Goal: Task Accomplishment & Management: Manage account settings

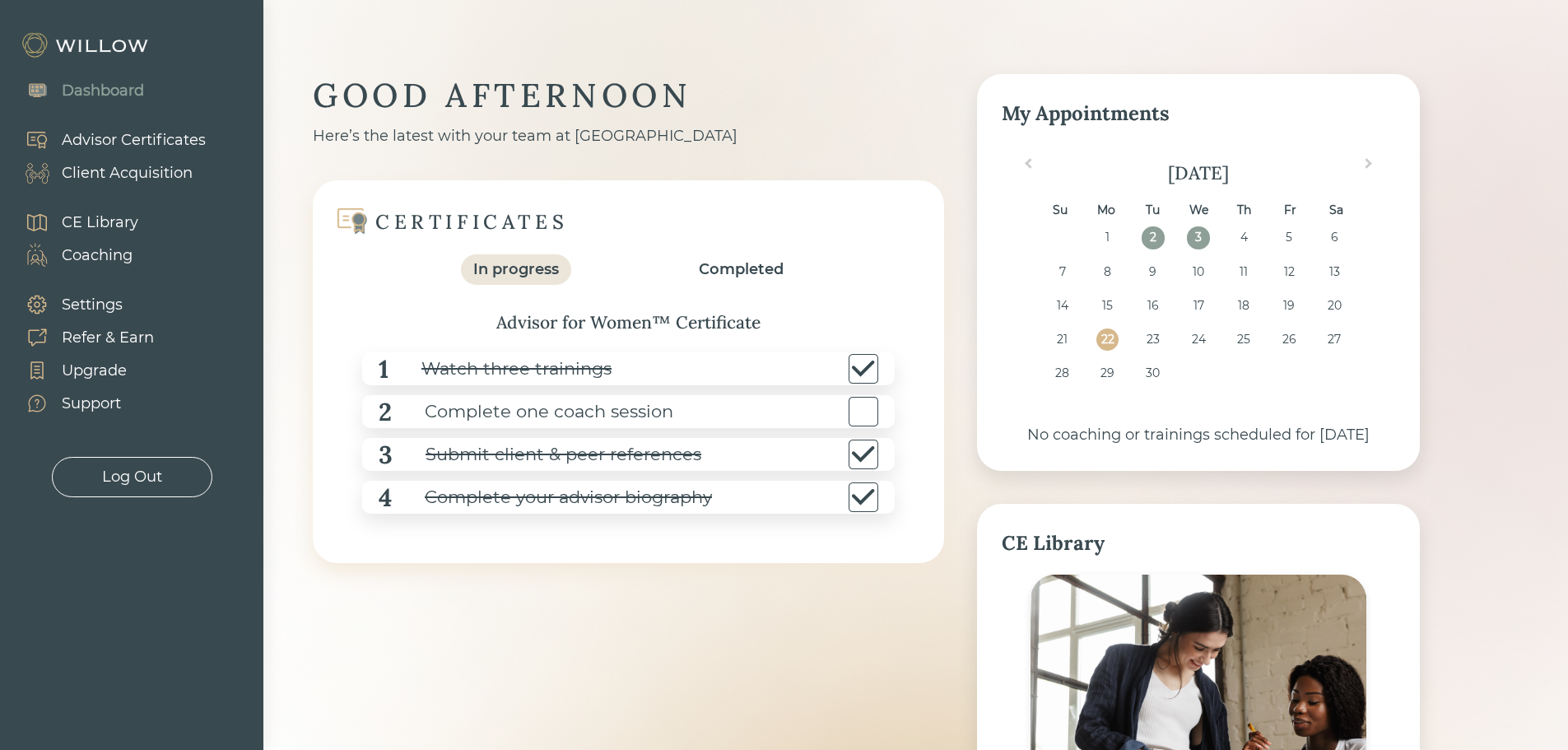
click at [114, 177] on div "Client Acquisition" at bounding box center [127, 173] width 131 height 22
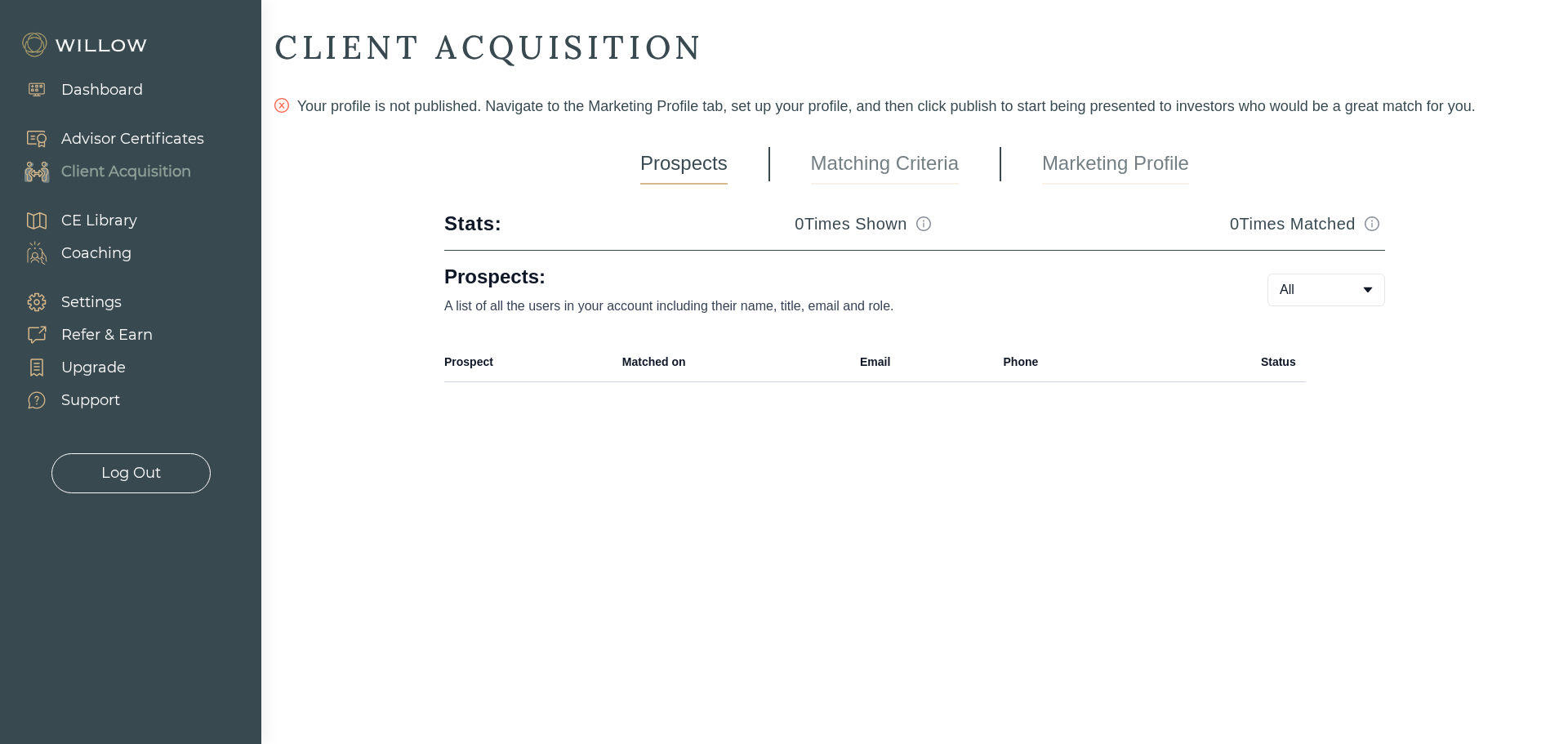
click at [872, 165] on link "Matching Criteria" at bounding box center [884, 164] width 148 height 41
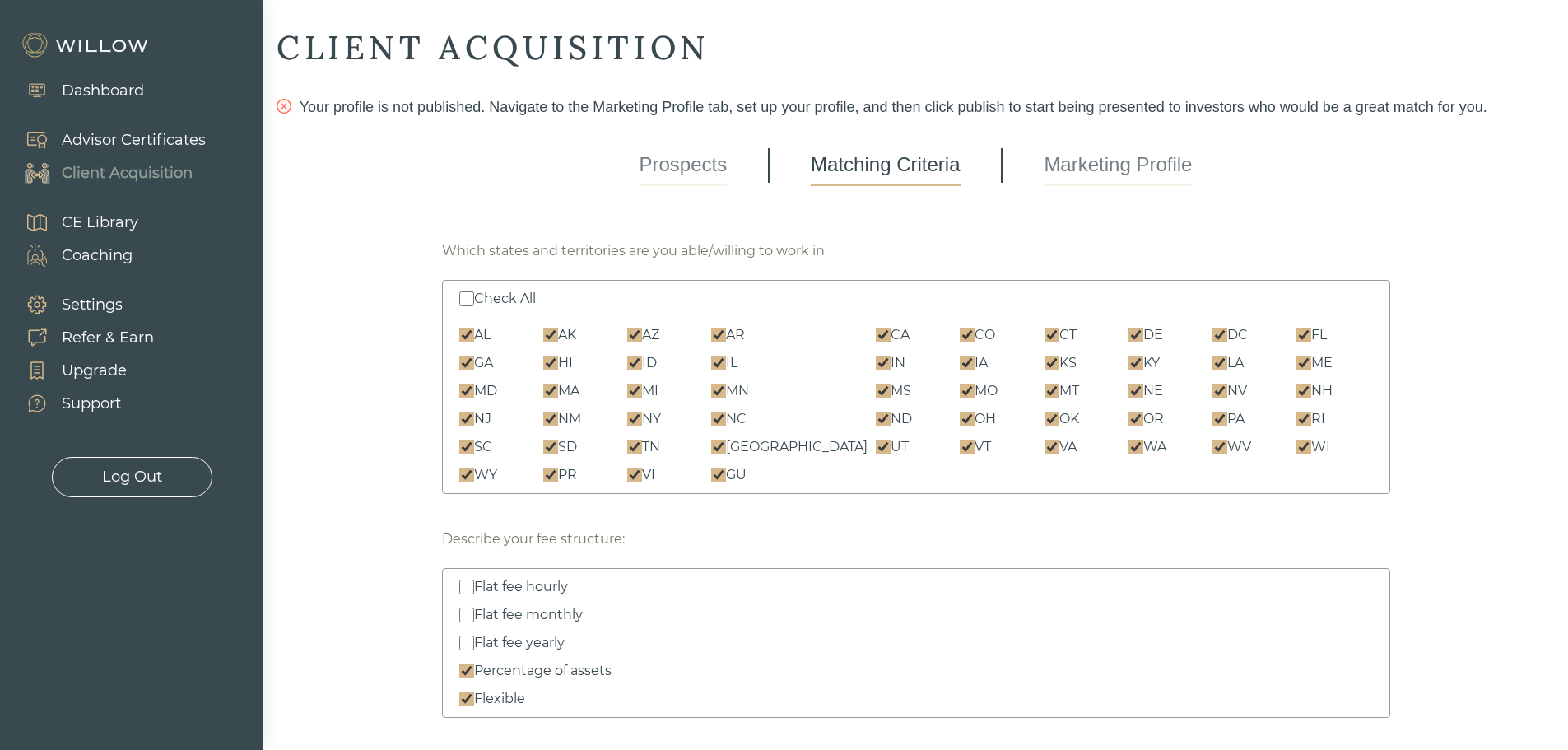
click at [1125, 170] on link "Marketing Profile" at bounding box center [1118, 165] width 148 height 41
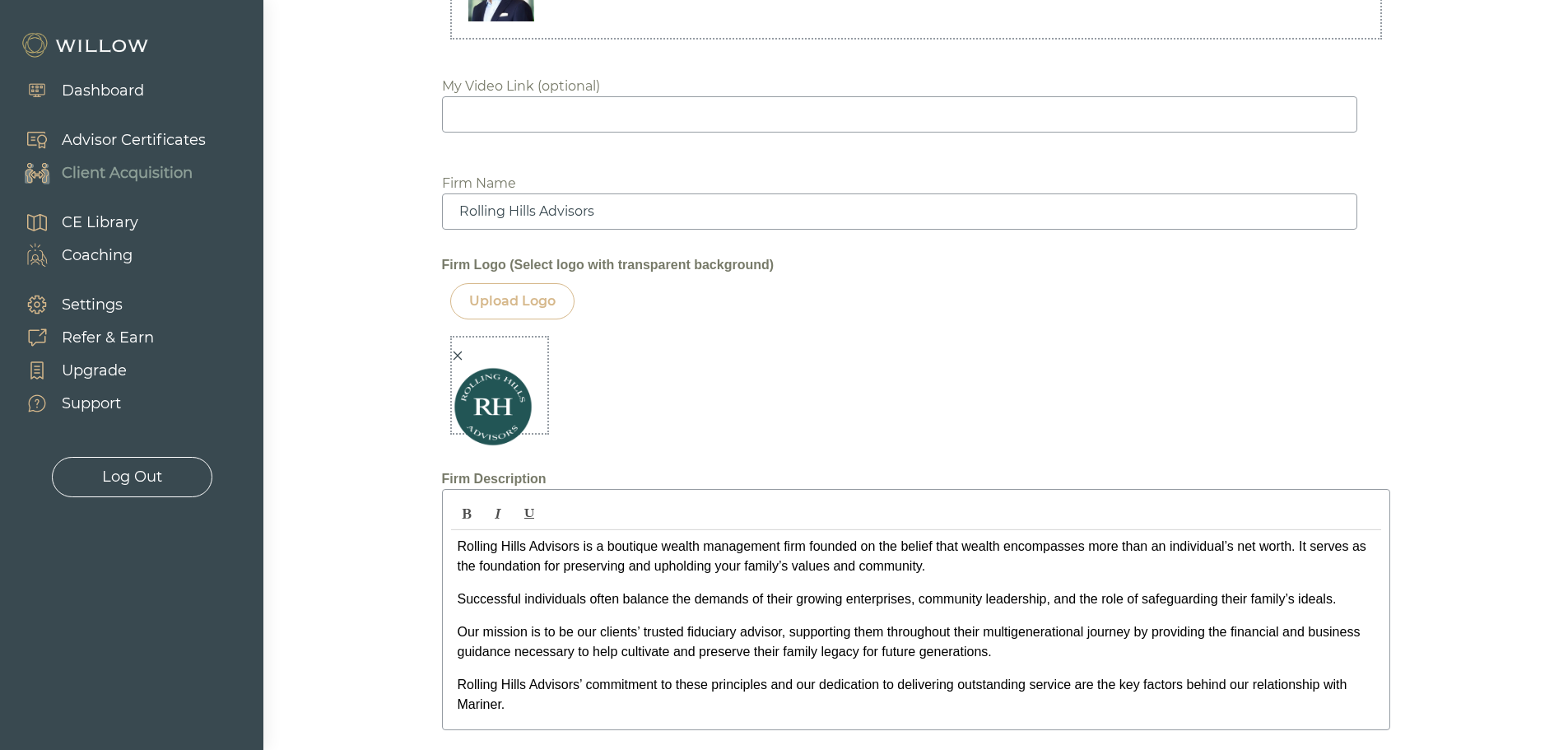
scroll to position [1675, 0]
click at [454, 360] on icon "close" at bounding box center [457, 354] width 11 height 11
click at [520, 310] on div "Upload Logo" at bounding box center [512, 299] width 86 height 20
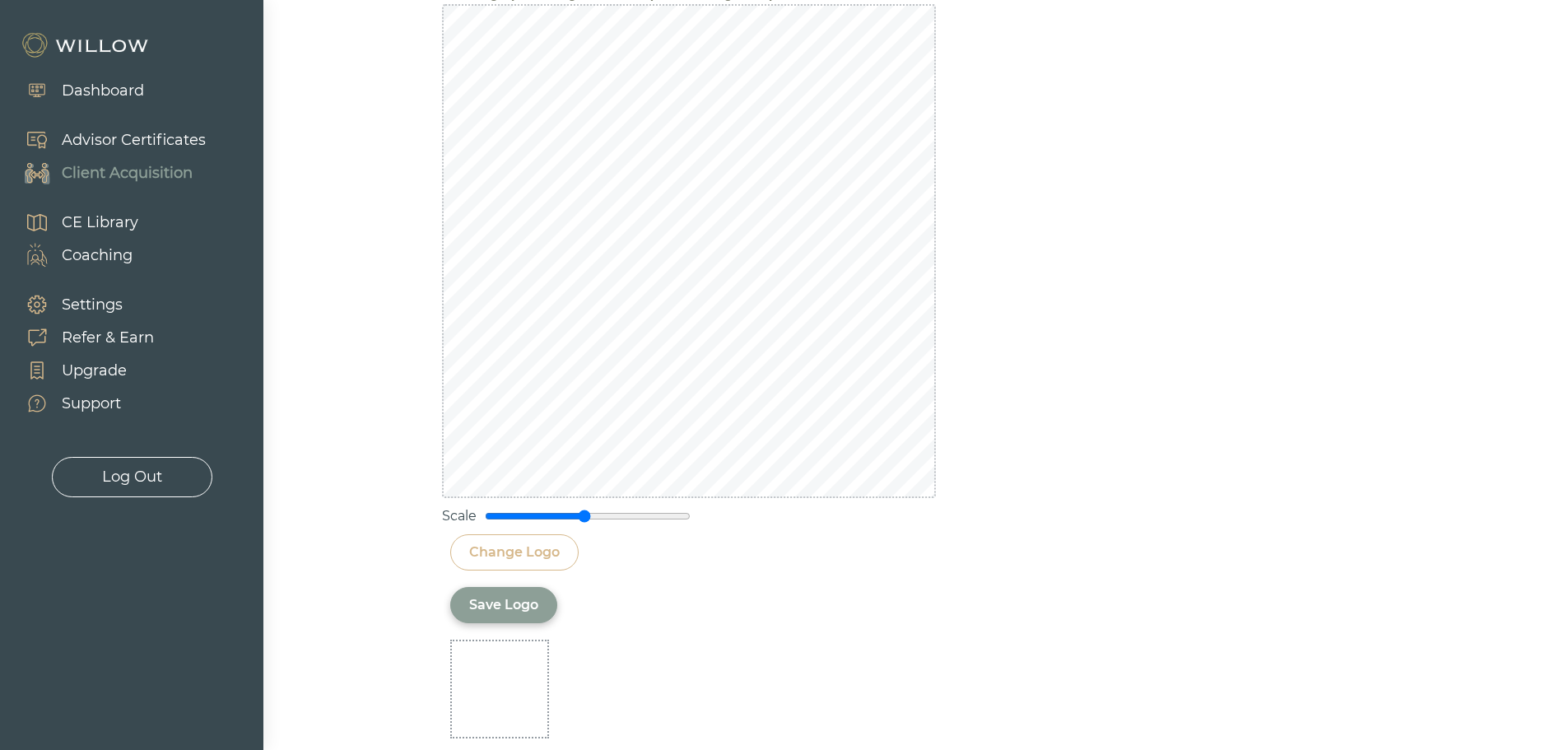
scroll to position [1935, 0]
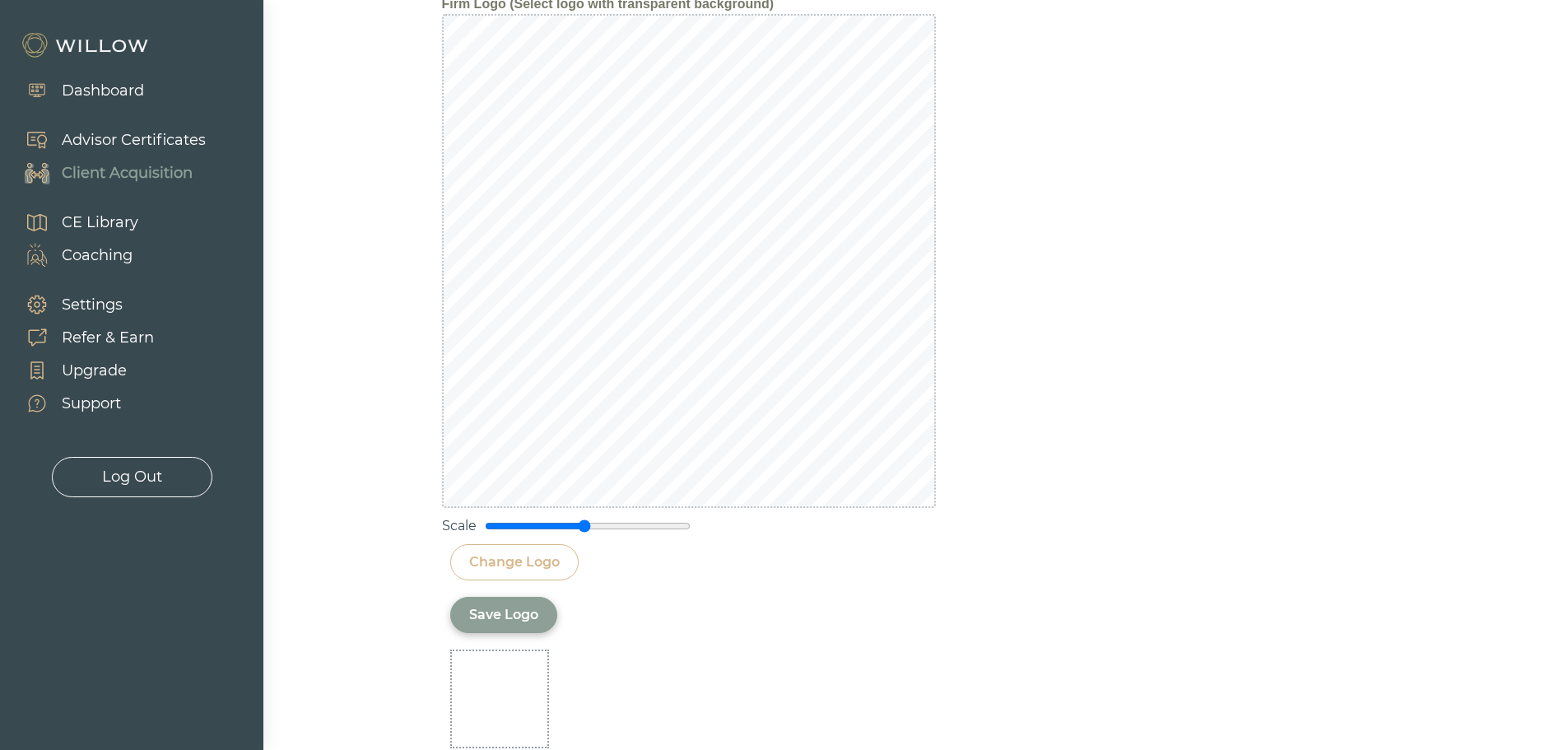
click at [507, 572] on div "Change Logo" at bounding box center [515, 562] width 91 height 20
drag, startPoint x: 580, startPoint y: 537, endPoint x: 548, endPoint y: 538, distance: 32.0
type input "0.65"
click at [548, 533] on input "range" at bounding box center [587, 526] width 206 height 13
click at [515, 625] on div "Save Logo" at bounding box center [503, 615] width 69 height 20
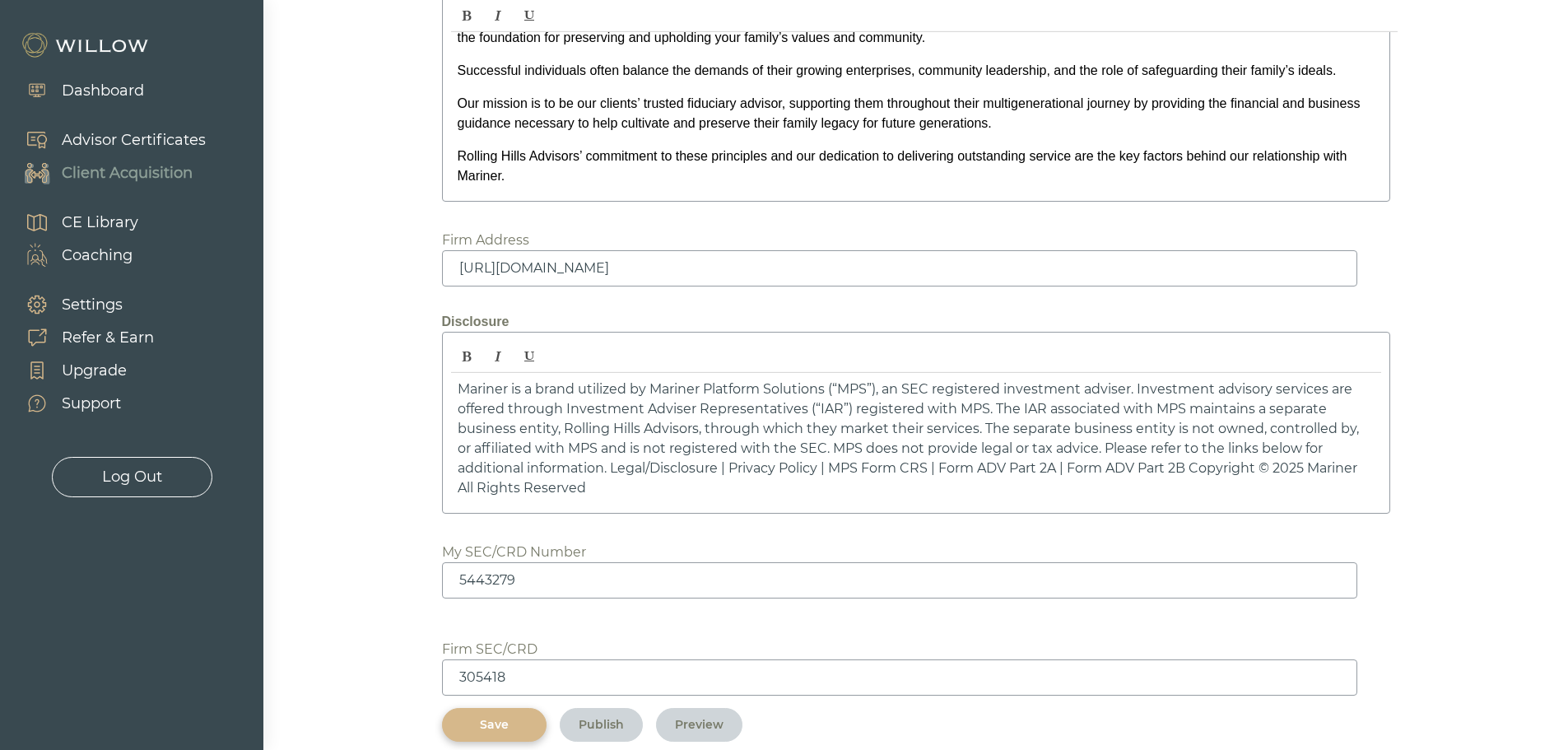
scroll to position [1754, 0]
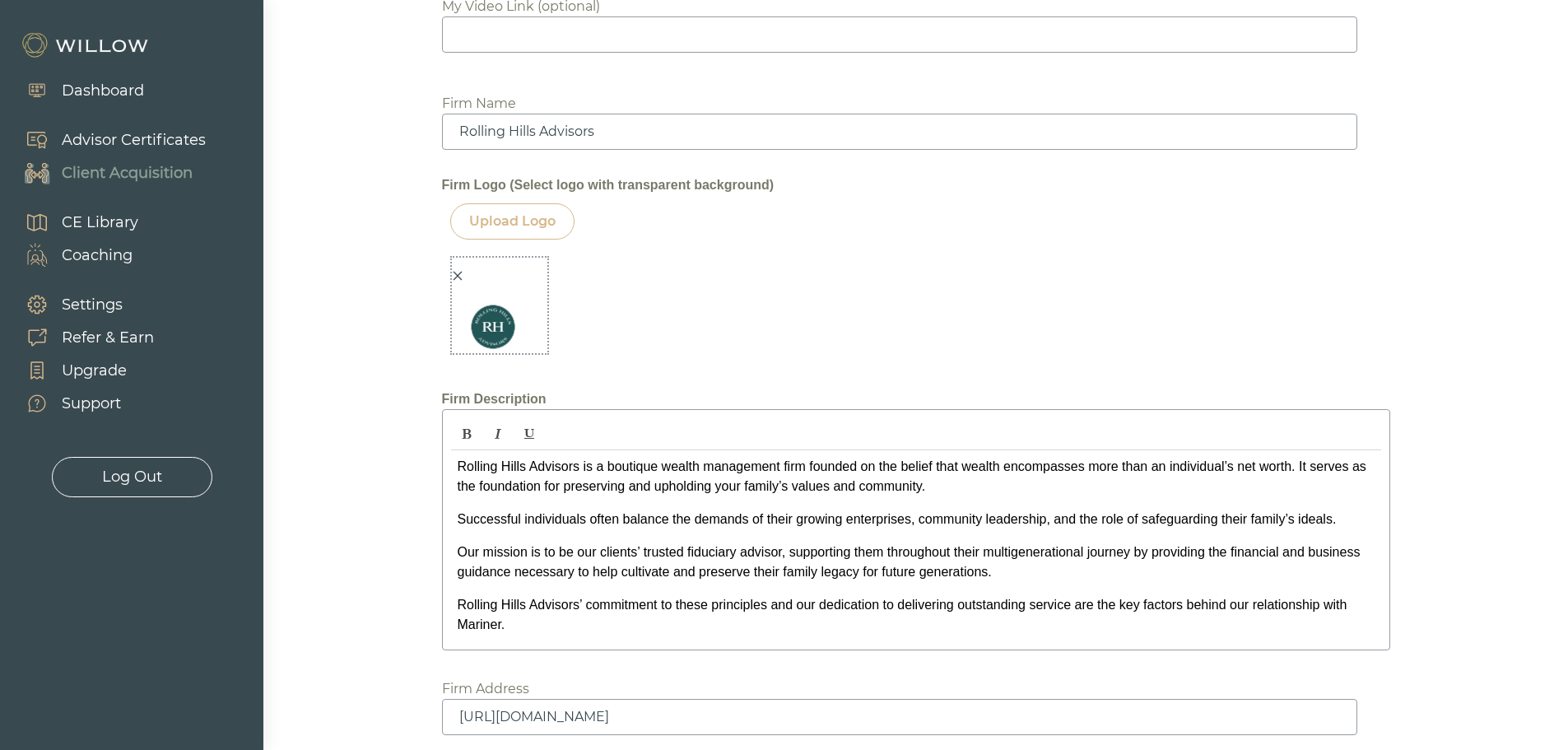
click at [457, 281] on icon "close" at bounding box center [457, 276] width 9 height 9
click at [517, 231] on div "Upload Logo" at bounding box center [512, 221] width 86 height 20
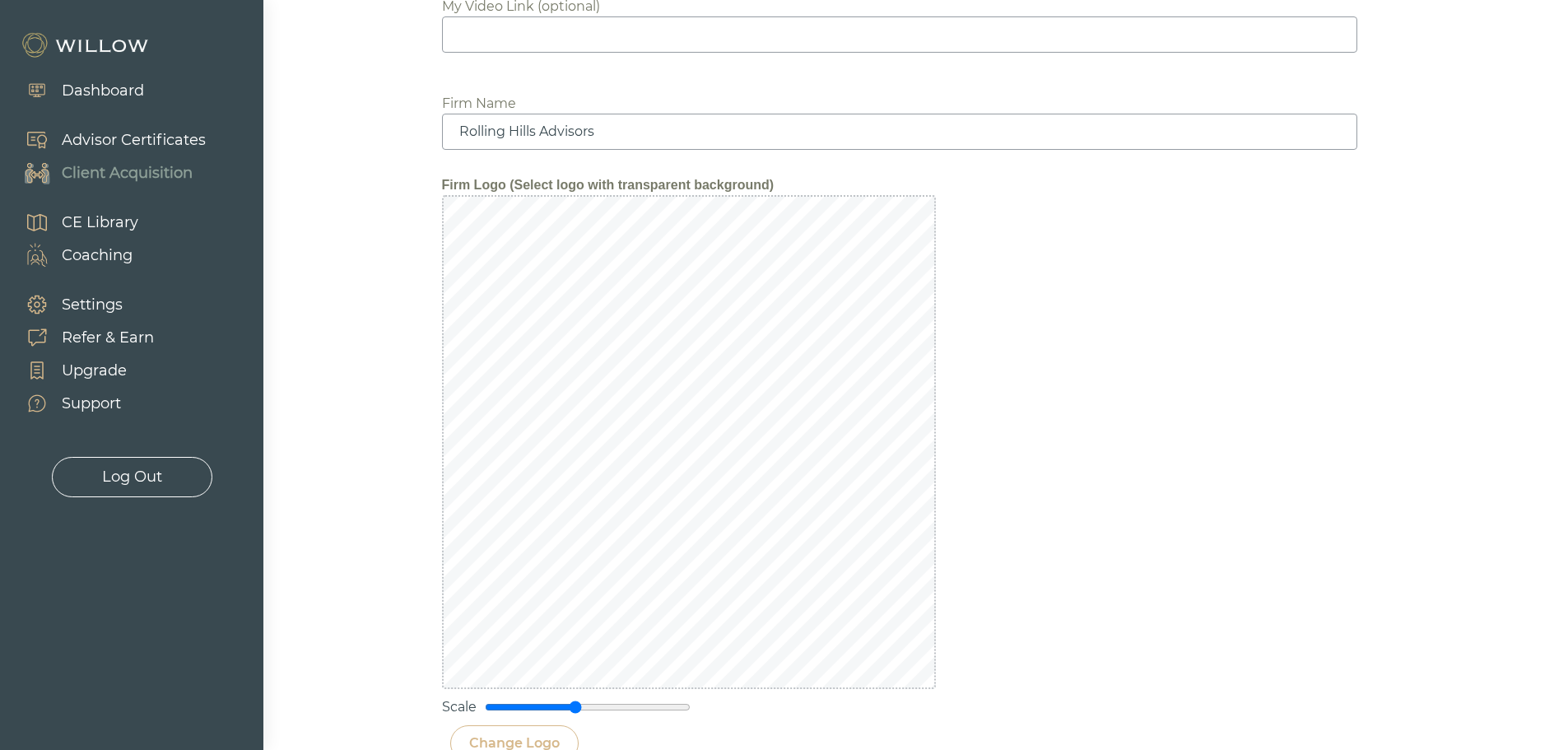
drag, startPoint x: 551, startPoint y: 725, endPoint x: 572, endPoint y: 717, distance: 22.5
type input "0.9"
click at [572, 714] on input "range" at bounding box center [587, 707] width 206 height 13
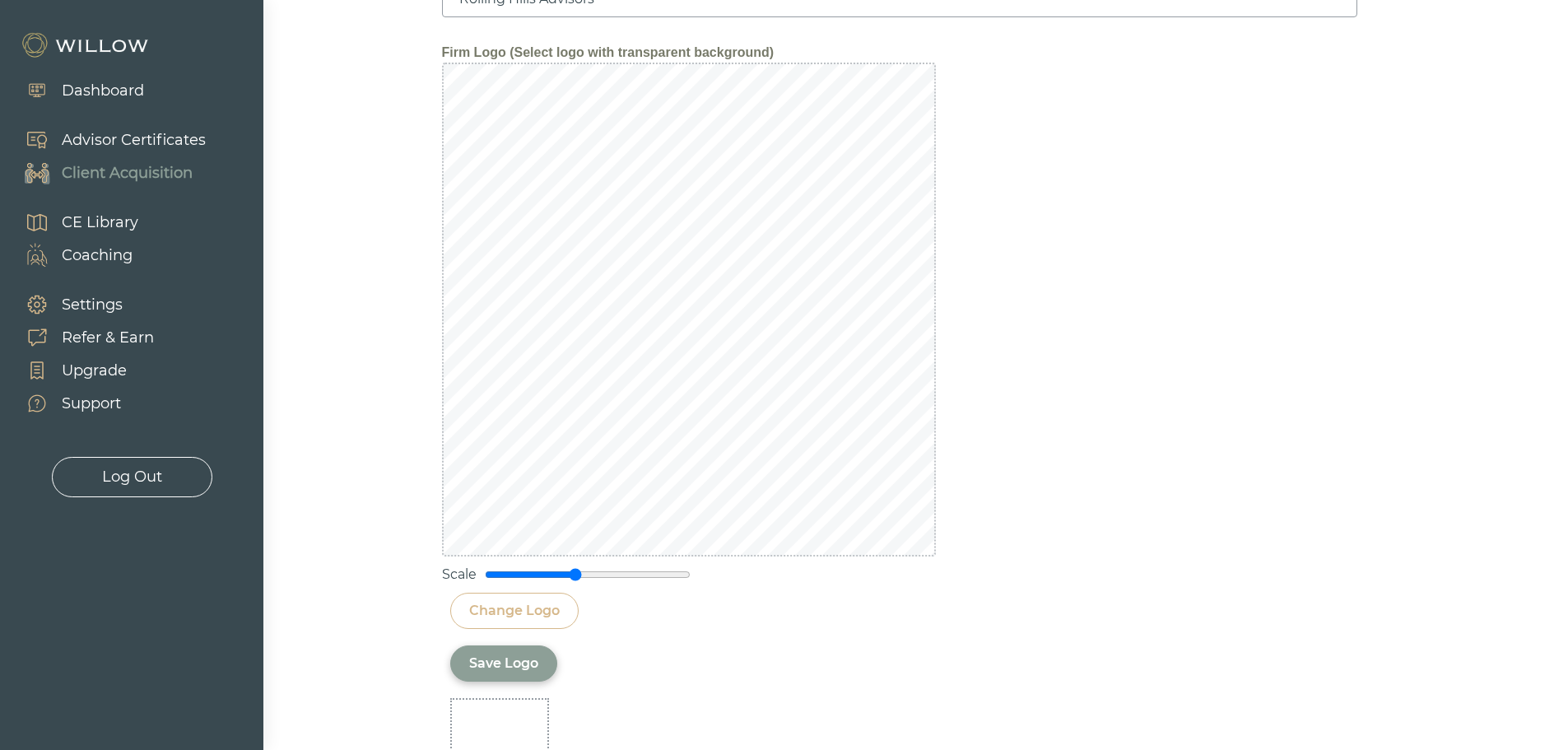
scroll to position [1910, 0]
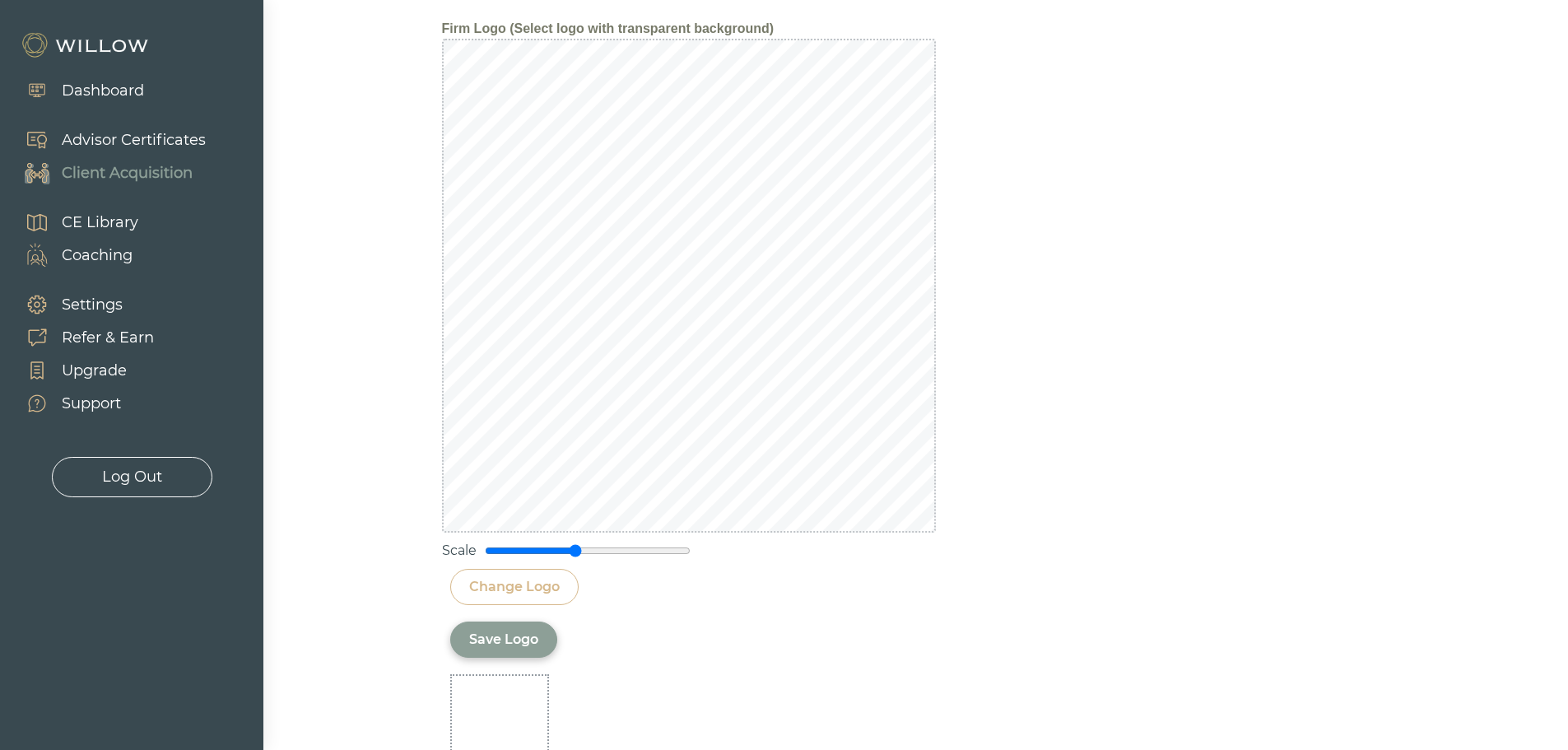
click at [509, 648] on div "Save Logo" at bounding box center [503, 639] width 69 height 20
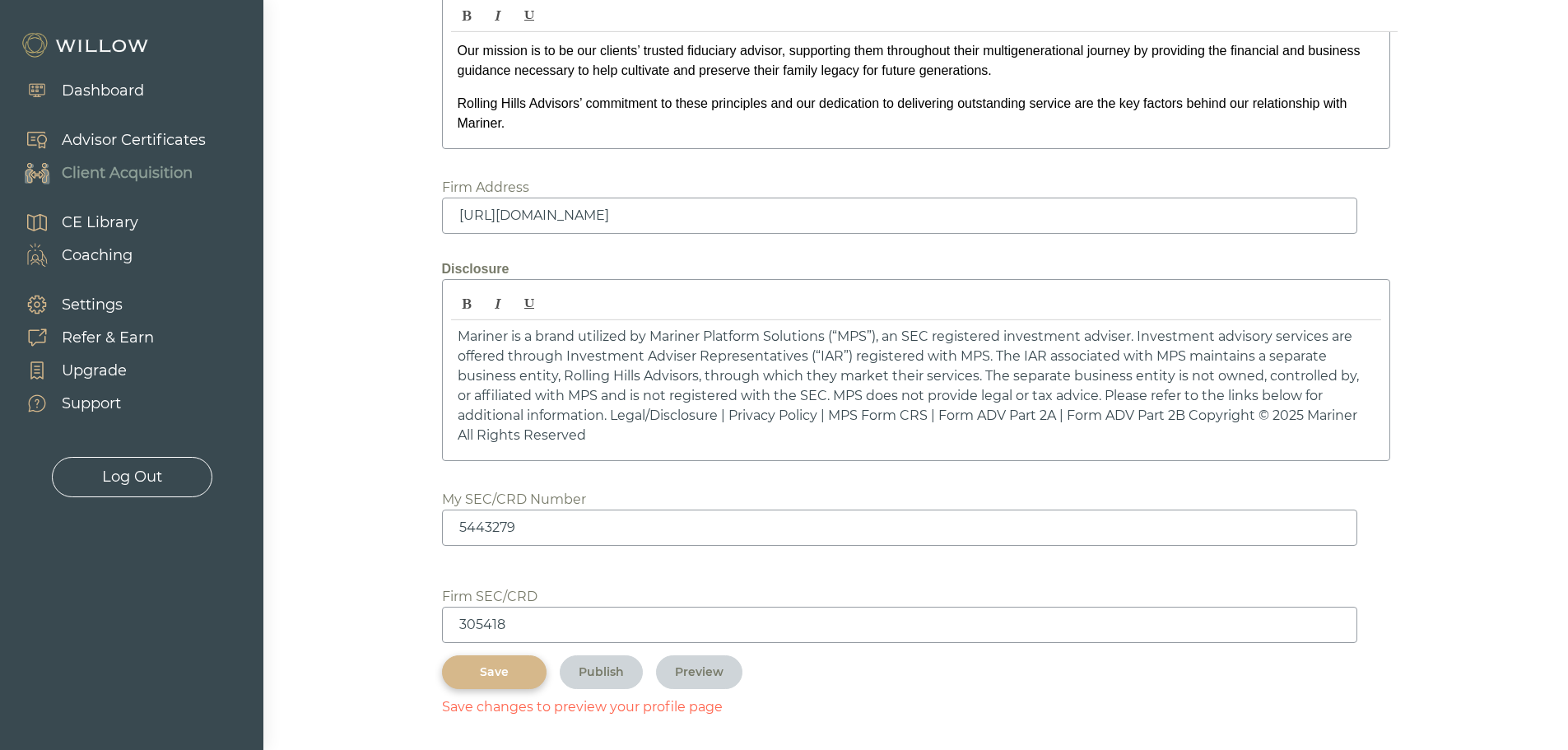
scroll to position [2268, 0]
click at [513, 669] on div "Save" at bounding box center [494, 671] width 66 height 17
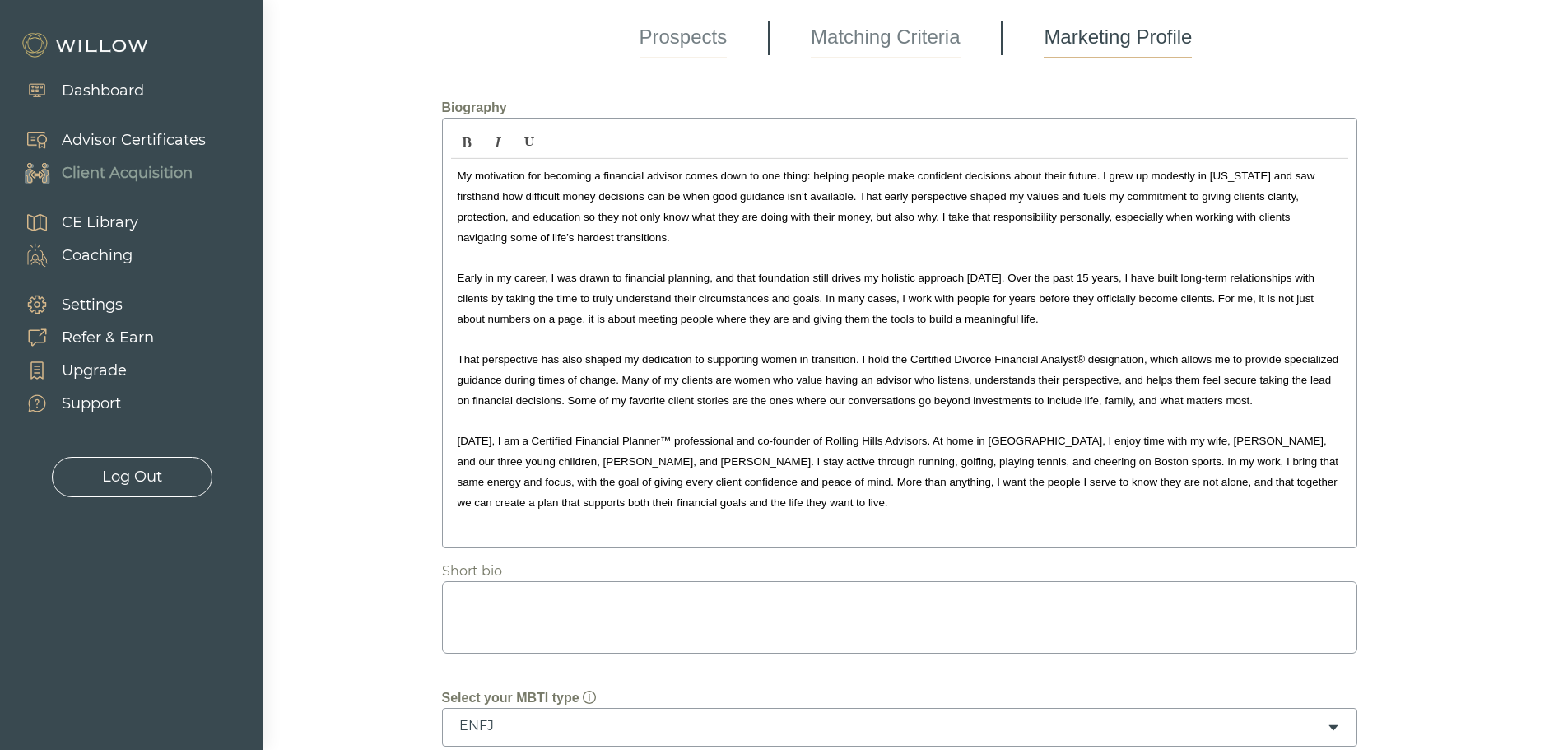
scroll to position [123, 0]
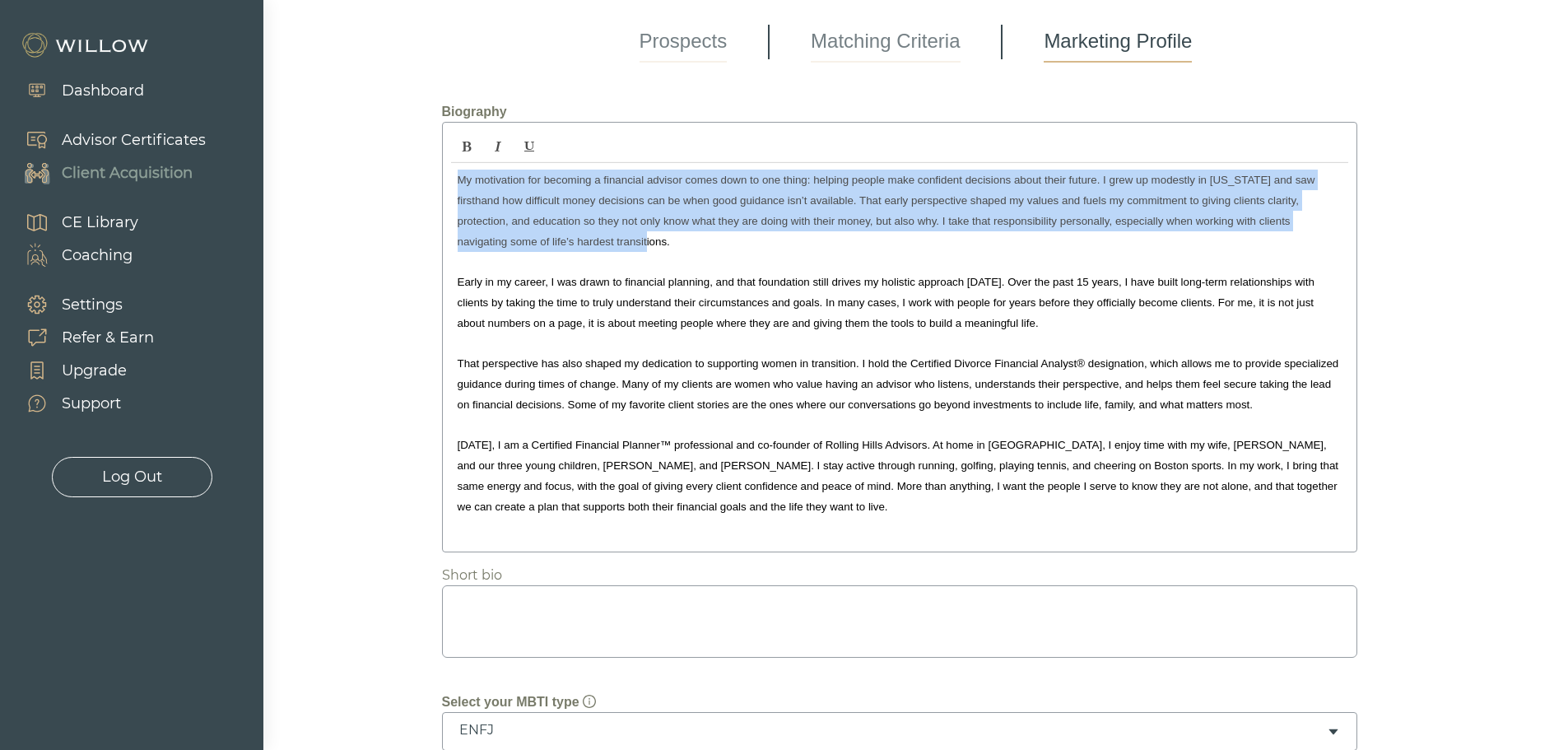
drag, startPoint x: 599, startPoint y: 243, endPoint x: 443, endPoint y: 168, distance: 173.1
click at [443, 168] on div "My motivation for becoming a financial advisor comes down to one thing: helping…" at bounding box center [899, 337] width 915 height 430
copy span "My motivation for becoming a financial advisor comes down to one thing: helping…"
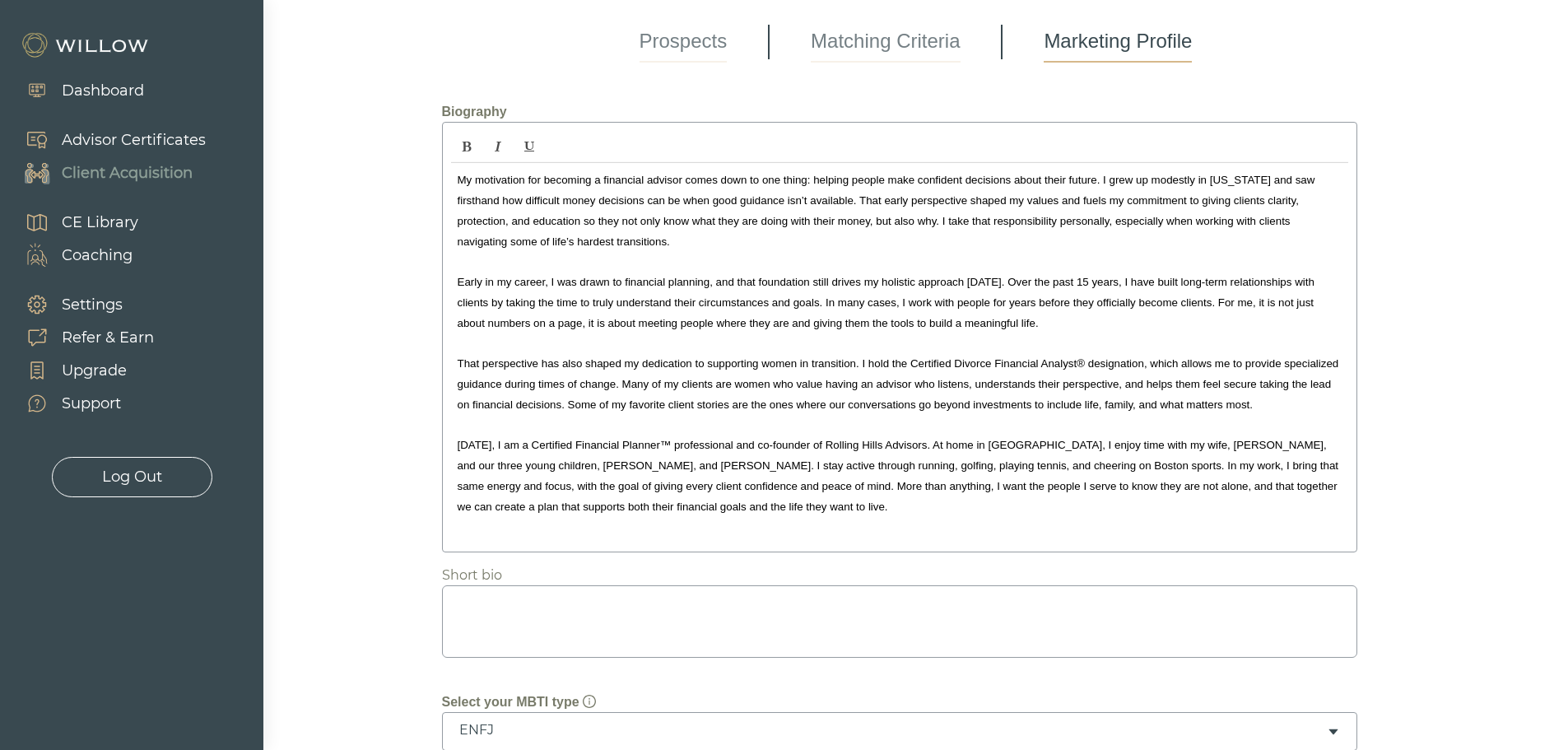
click at [529, 621] on textarea at bounding box center [899, 622] width 915 height 72
paste textarea "My motivation for becoming a financial advisor comes down to one thing: helping…"
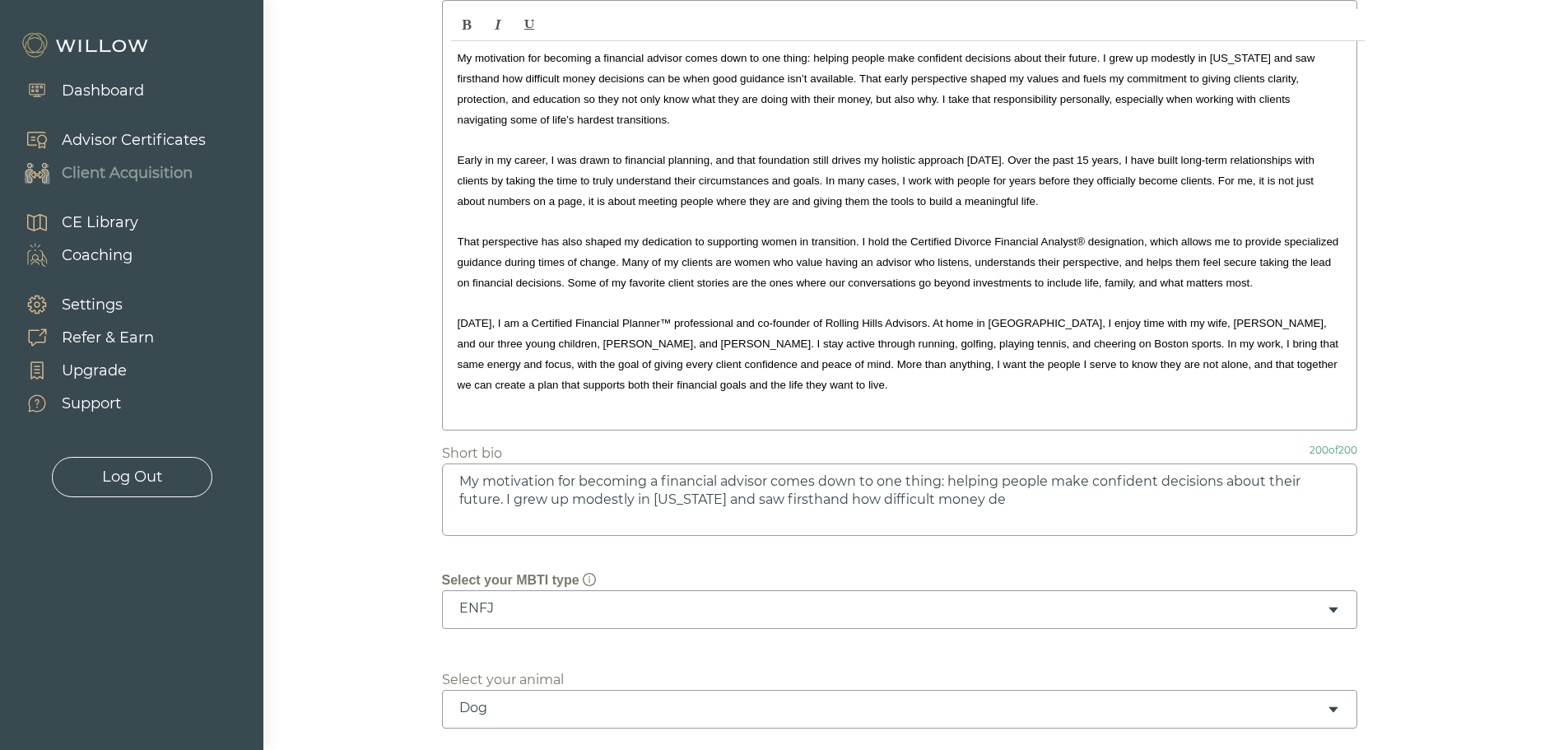
scroll to position [288, 0]
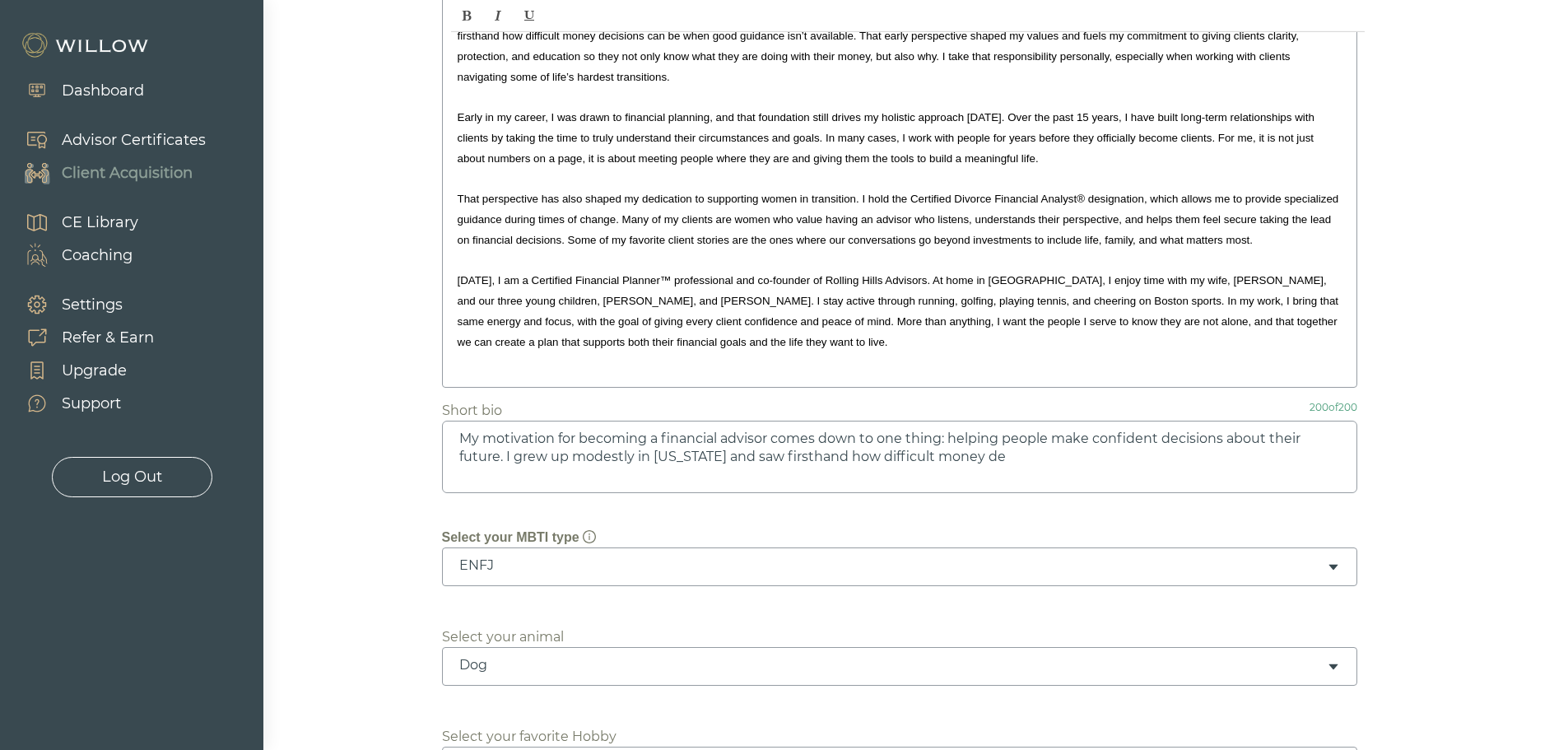
drag, startPoint x: 983, startPoint y: 466, endPoint x: 499, endPoint y: 463, distance: 484.0
click at [499, 463] on textarea "My motivation for becoming a financial advisor comes down to one thing: helping…" at bounding box center [899, 457] width 915 height 72
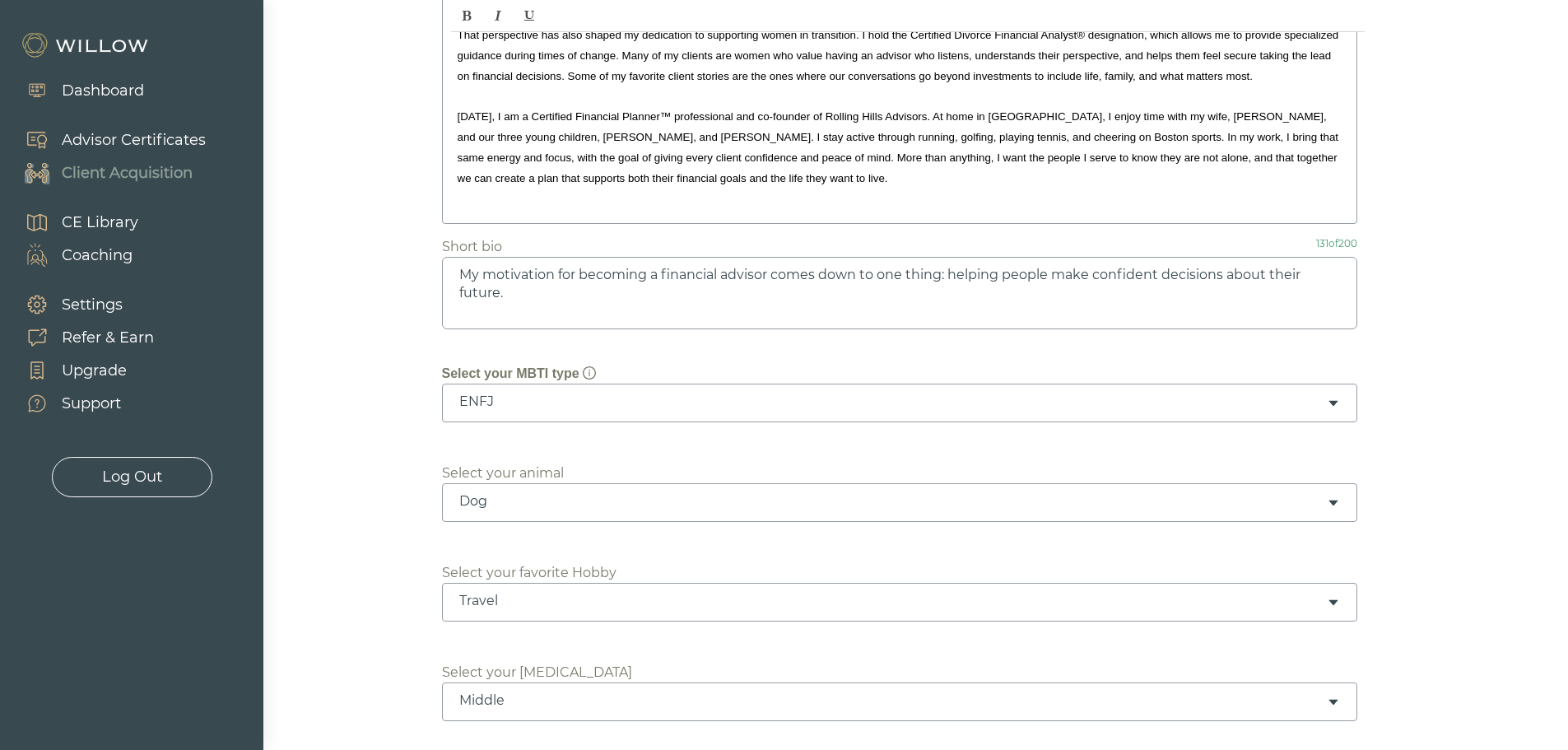
scroll to position [453, 0]
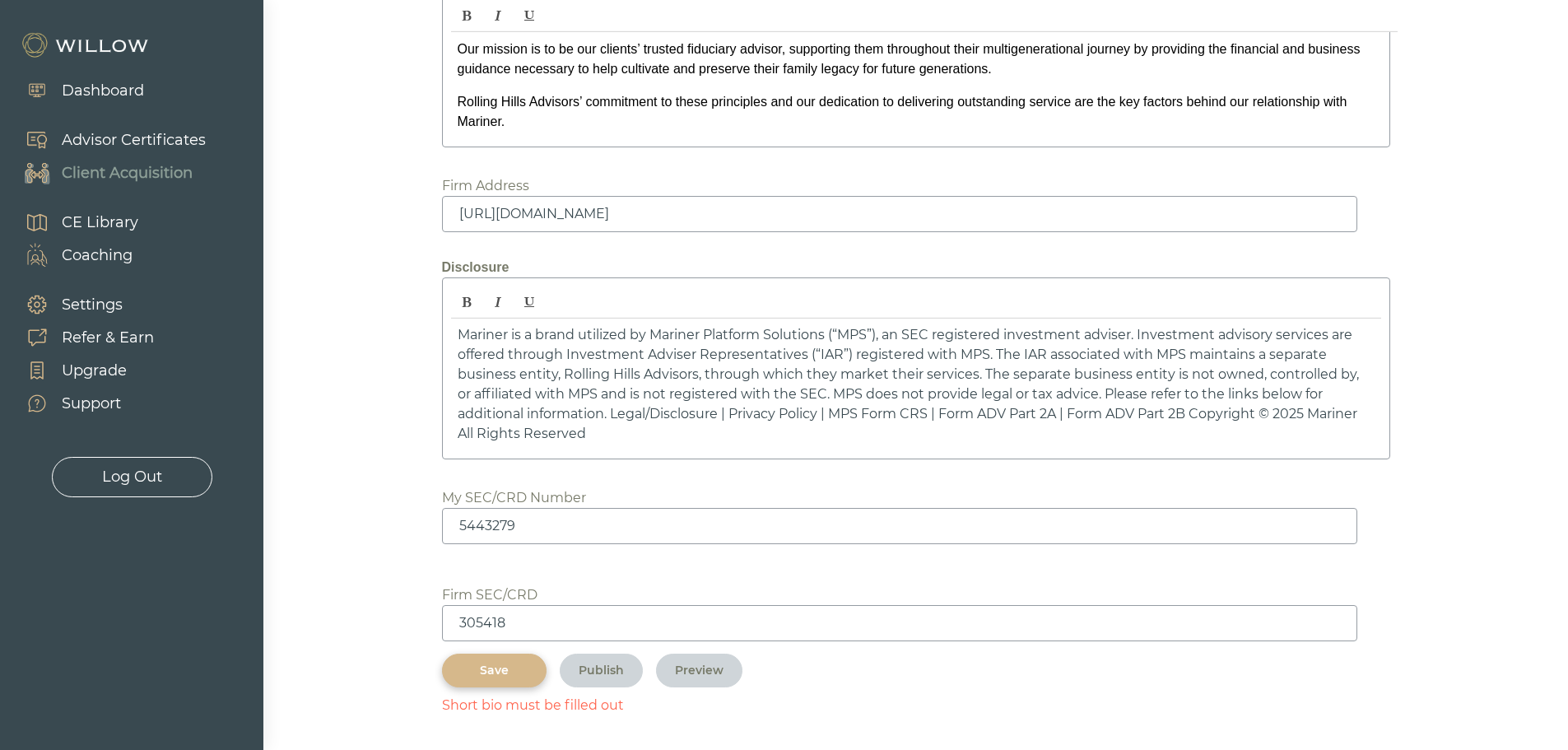
type textarea "My motivation for becoming a financial advisor comes down to one thing: helping…"
click at [483, 664] on div "Save" at bounding box center [494, 671] width 66 height 17
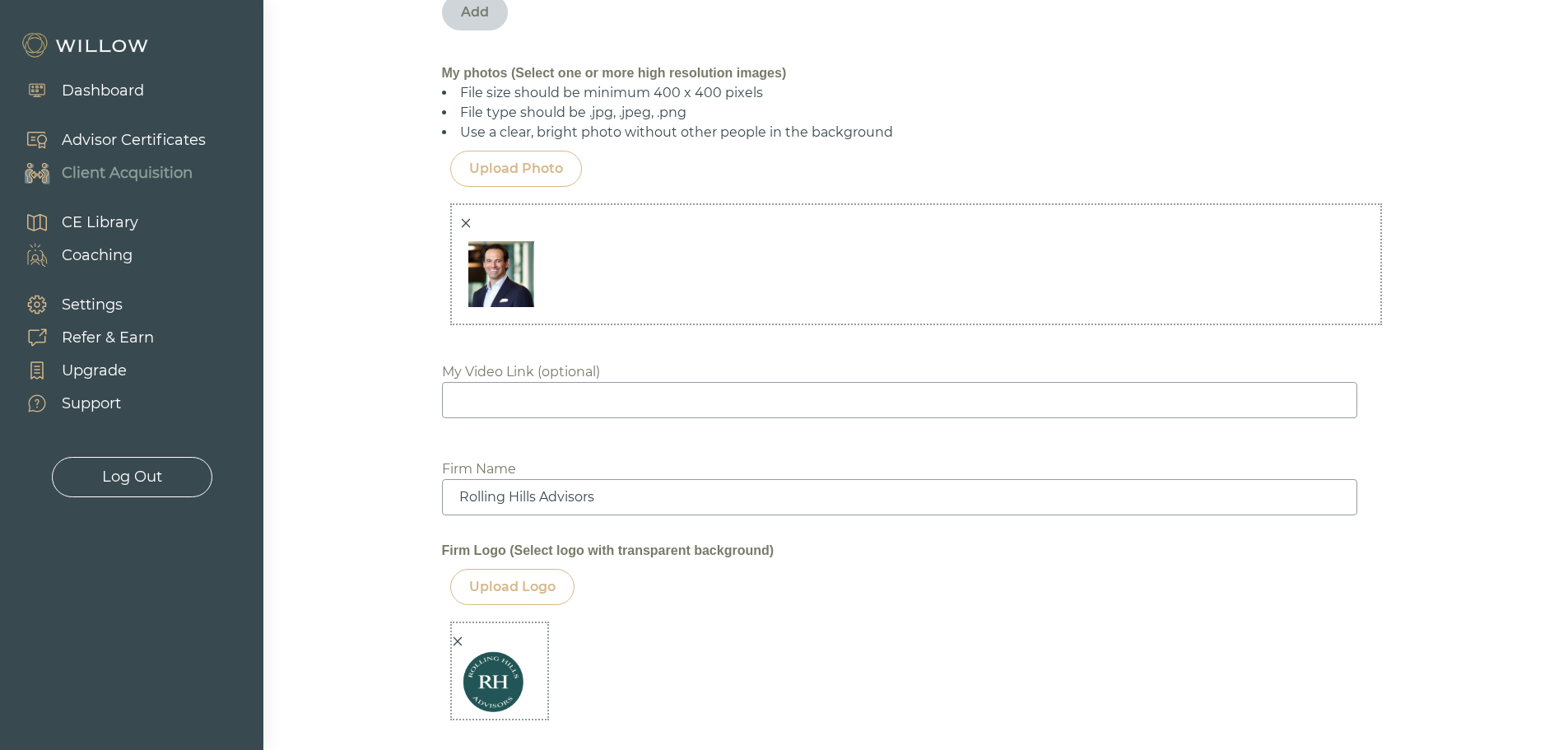
scroll to position [2233, 0]
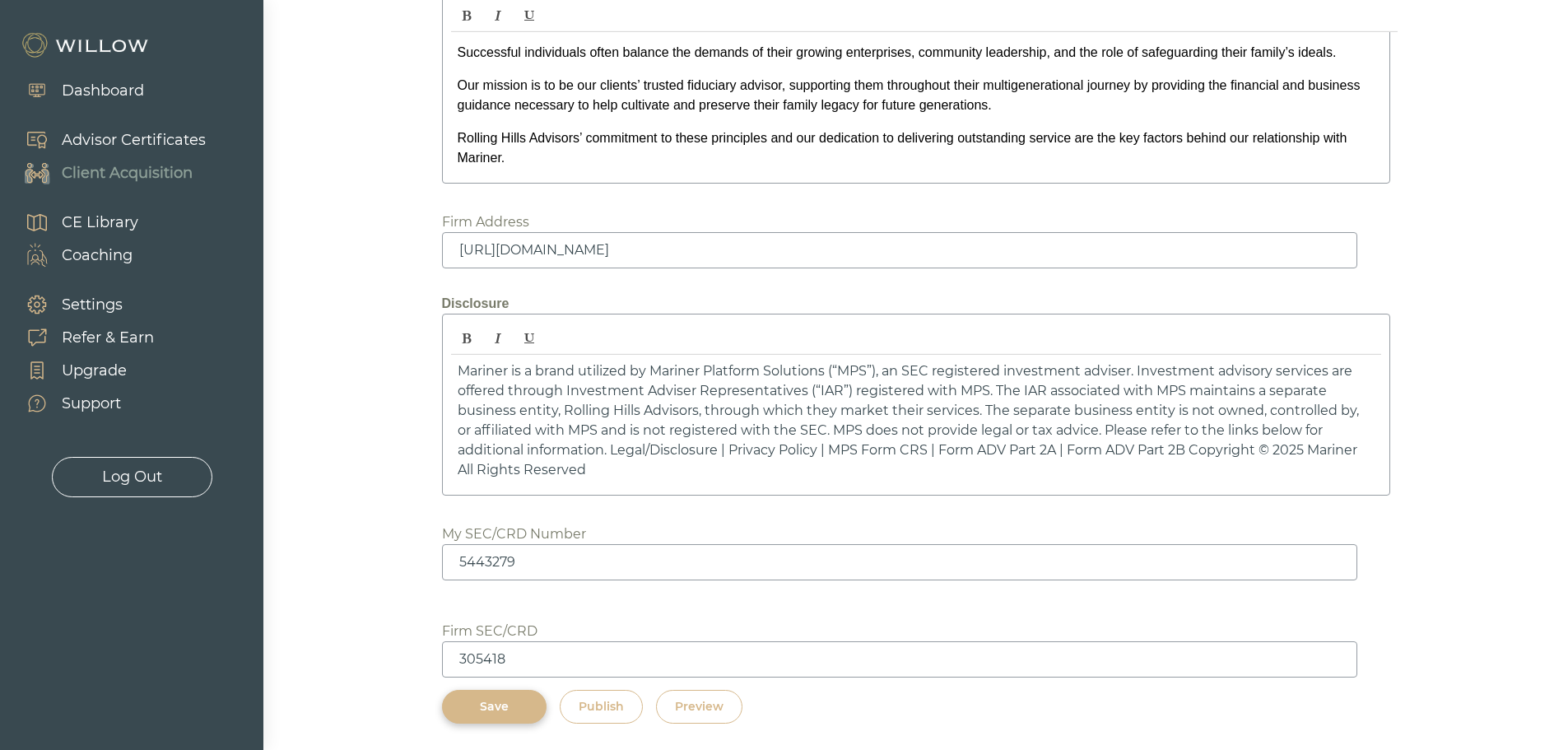
click at [490, 705] on div "Save" at bounding box center [494, 707] width 66 height 17
click at [717, 695] on button "Preview" at bounding box center [699, 706] width 86 height 34
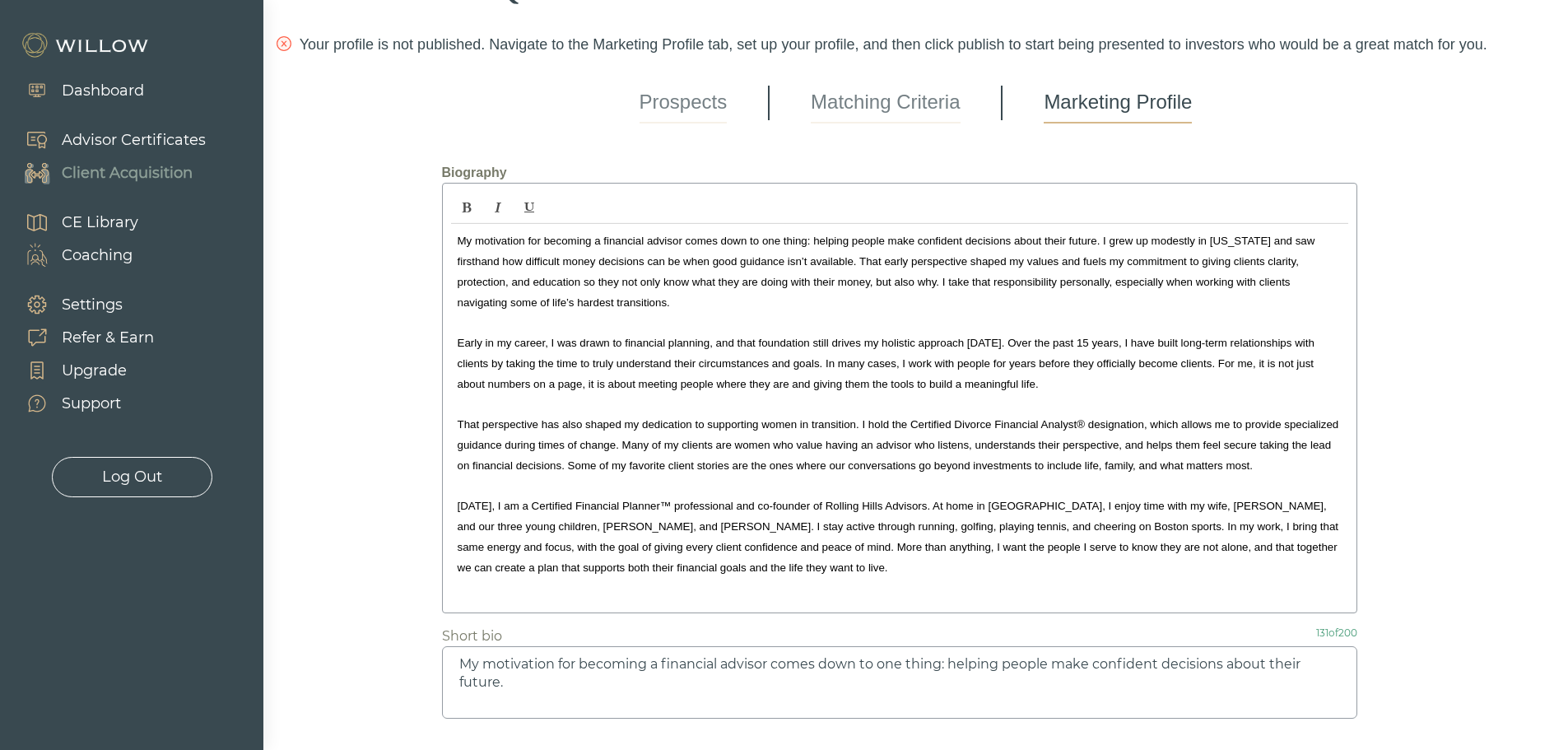
scroll to position [0, 0]
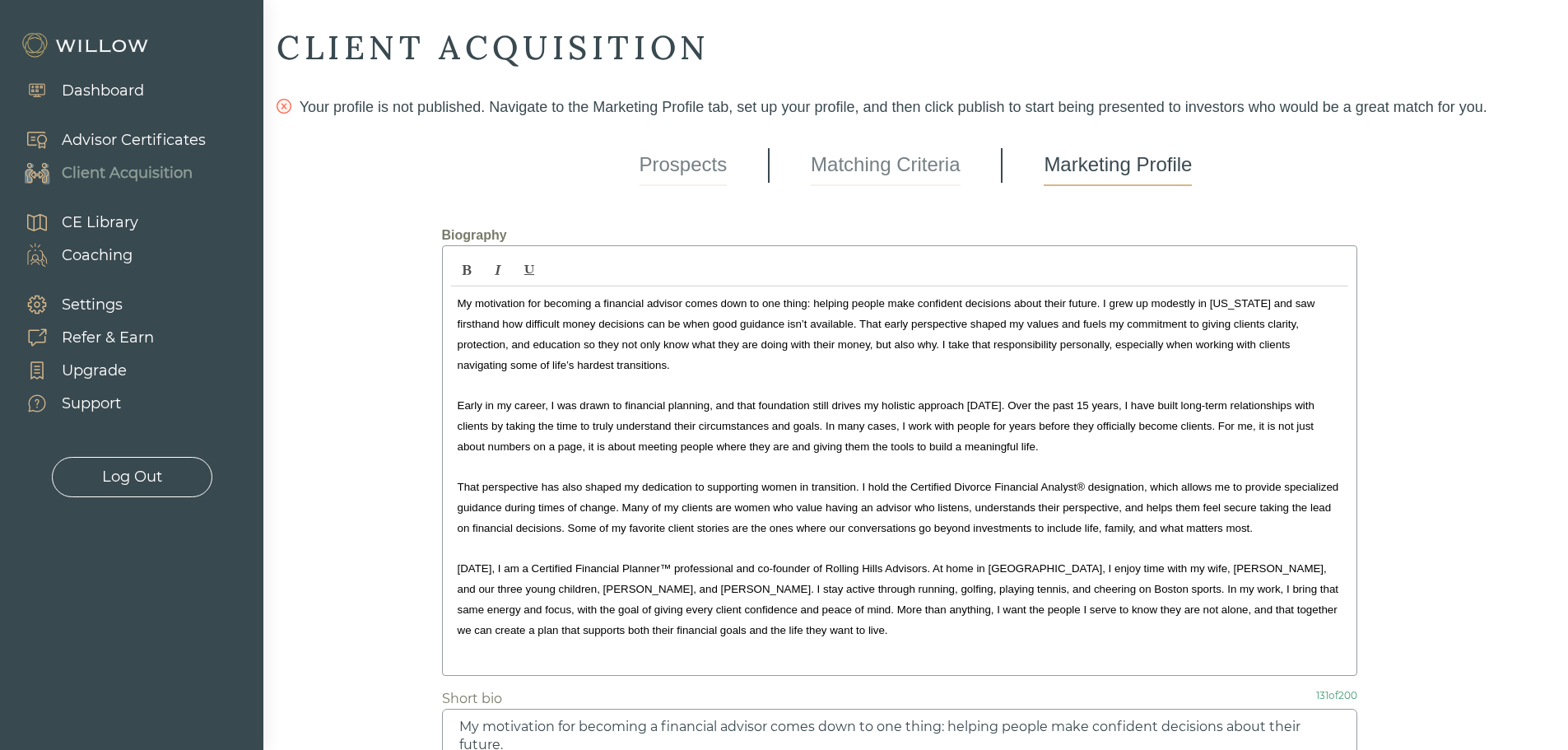
click at [1122, 182] on link "Marketing Profile" at bounding box center [1118, 165] width 148 height 41
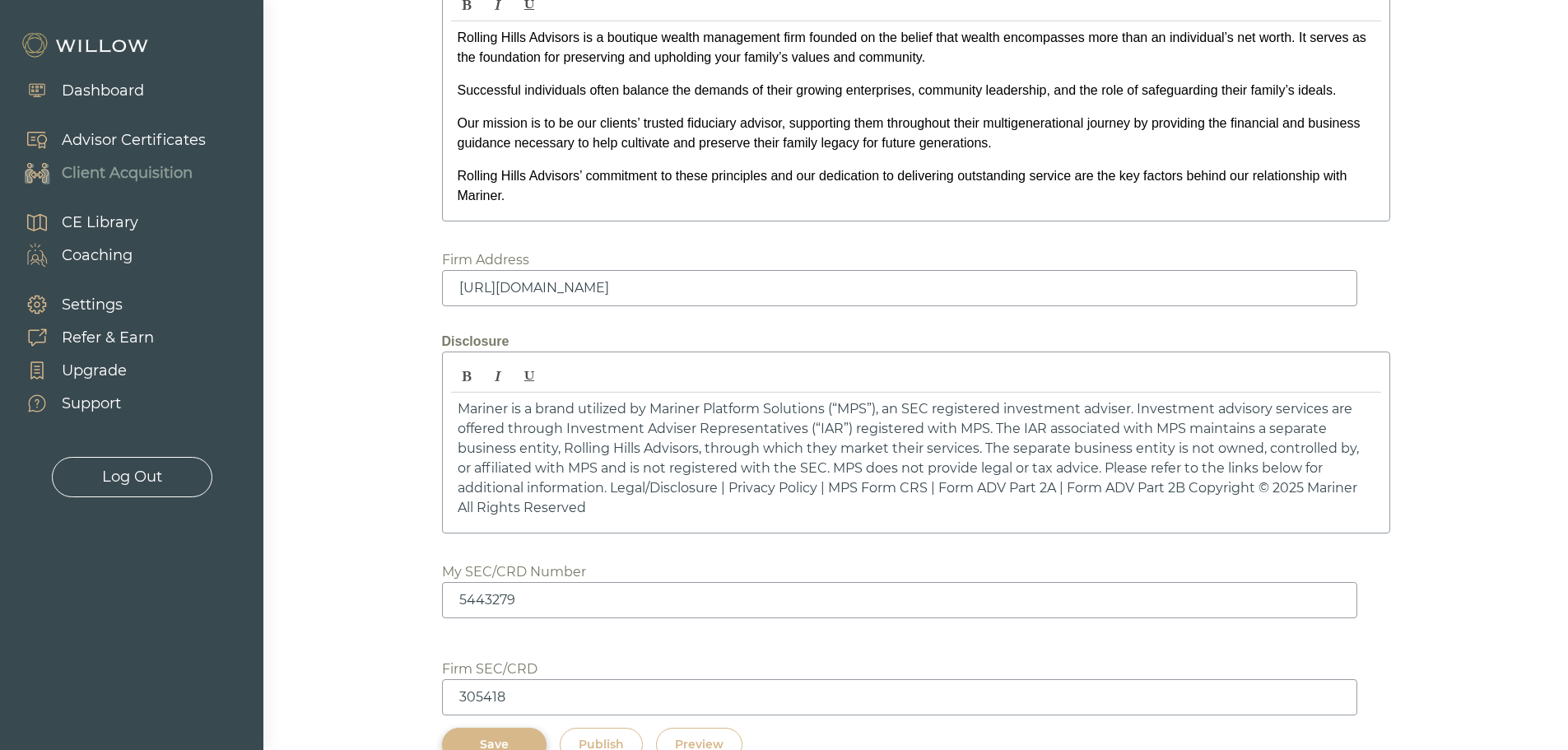
scroll to position [2233, 0]
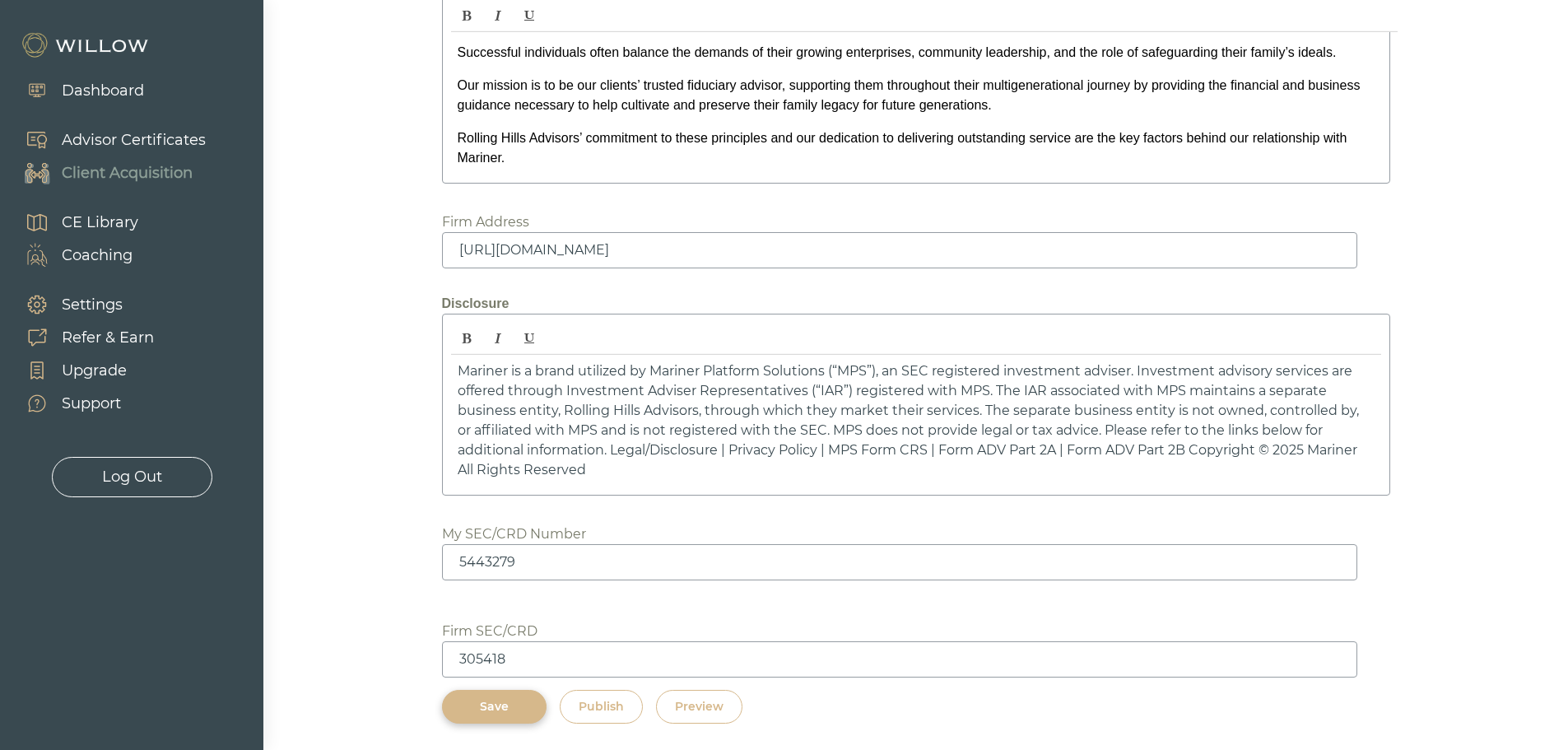
click at [600, 709] on div "Publish" at bounding box center [601, 707] width 45 height 17
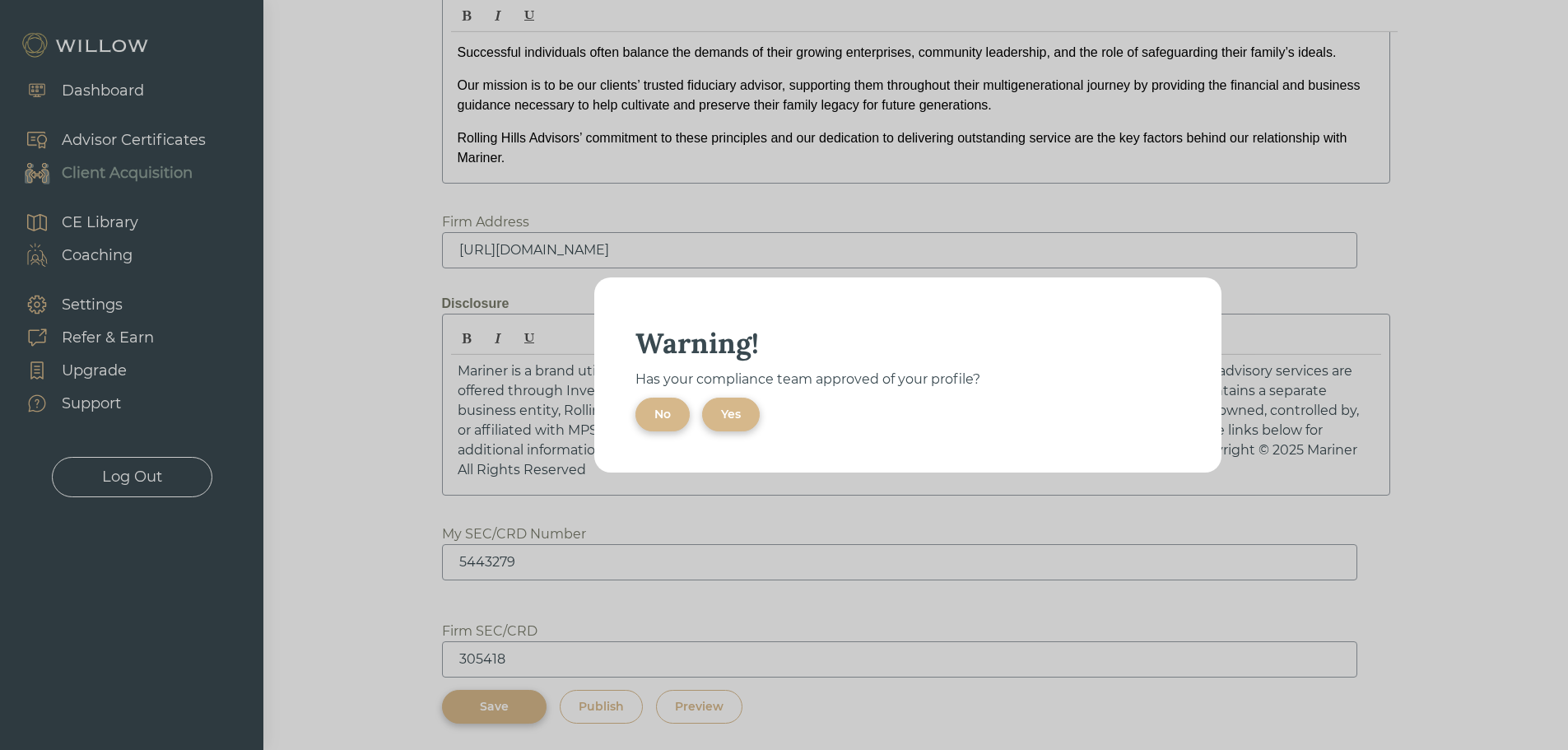
click at [663, 410] on div "No" at bounding box center [662, 415] width 17 height 17
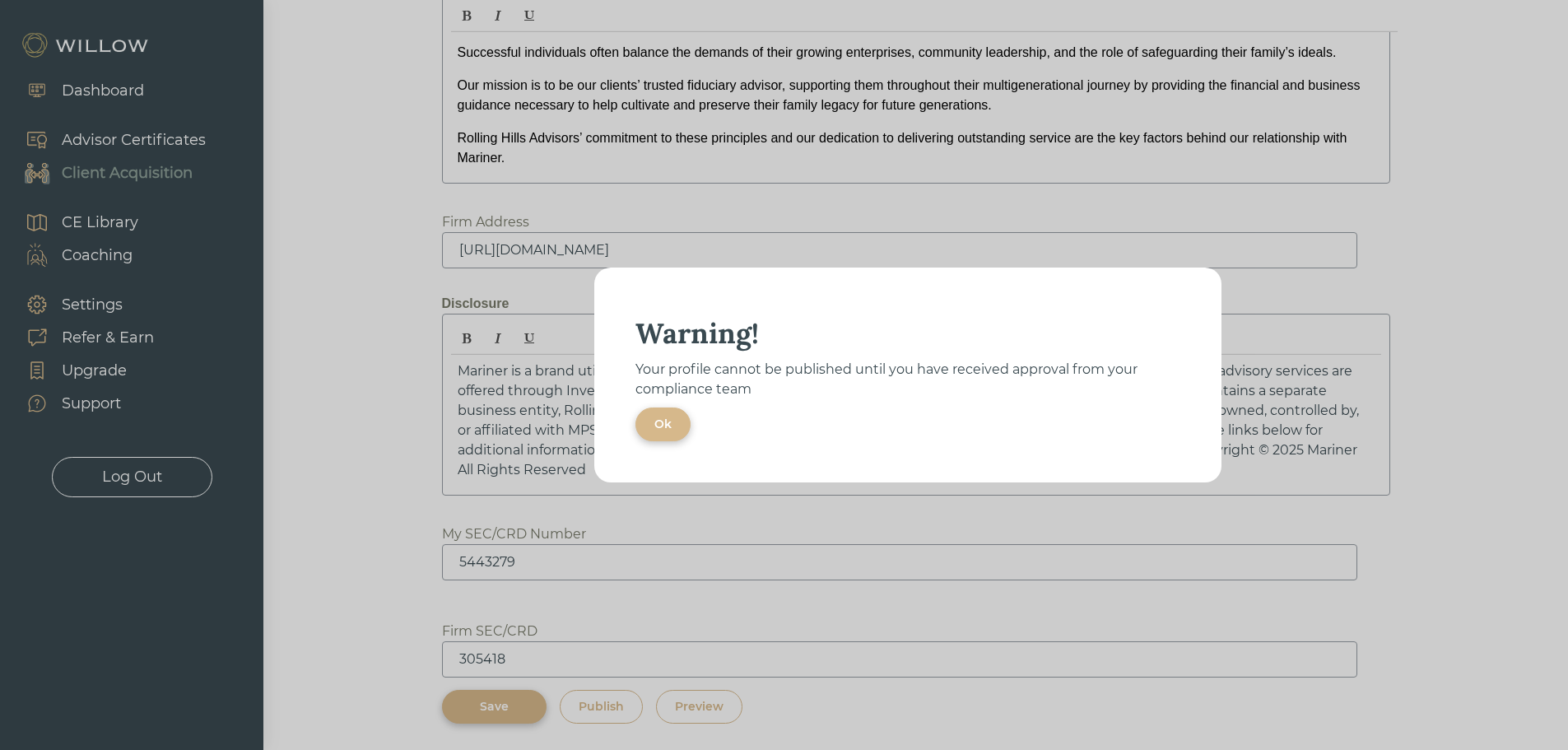
click at [660, 423] on div "Ok" at bounding box center [663, 424] width 17 height 17
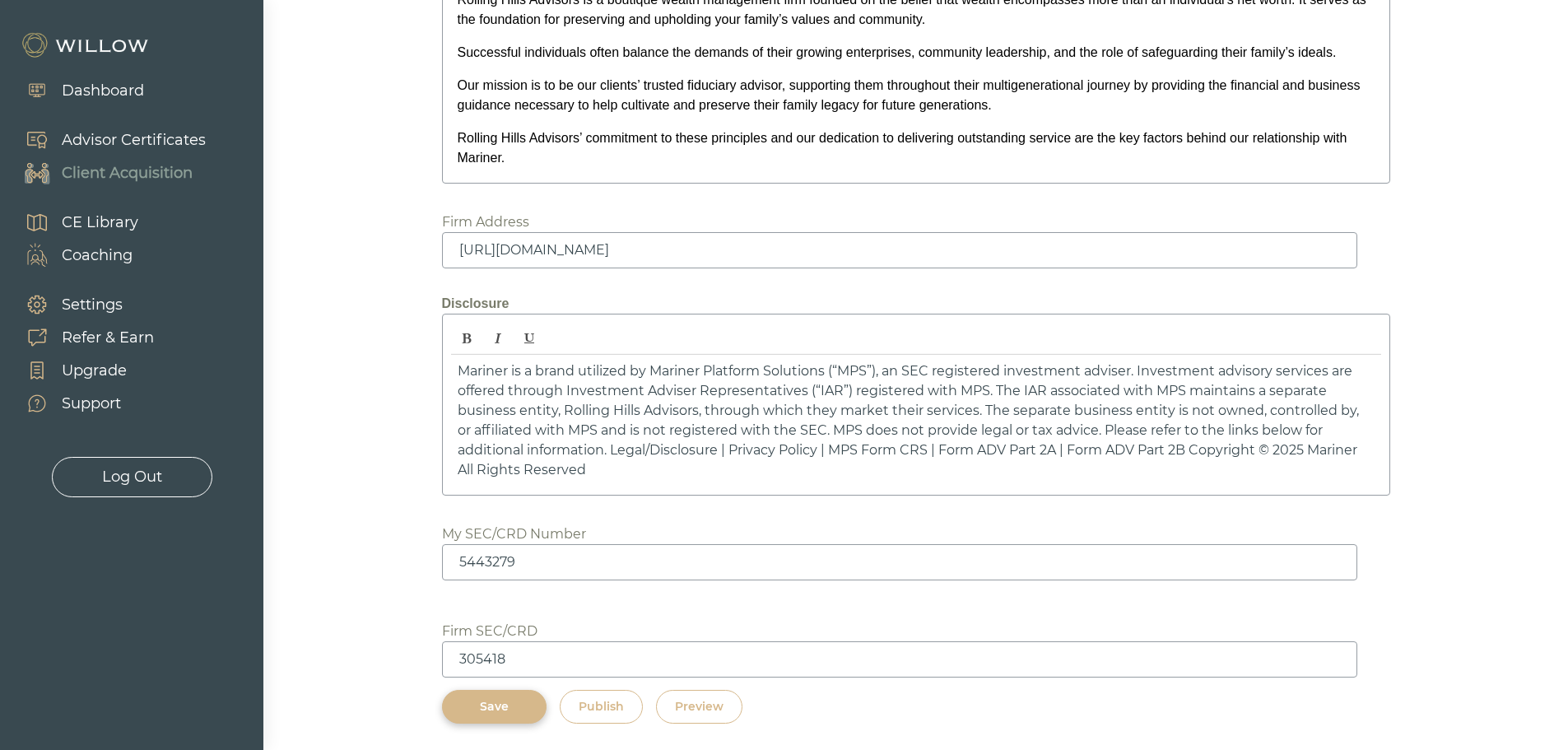
scroll to position [0, 0]
